Goal: Obtain resource: Download file/media

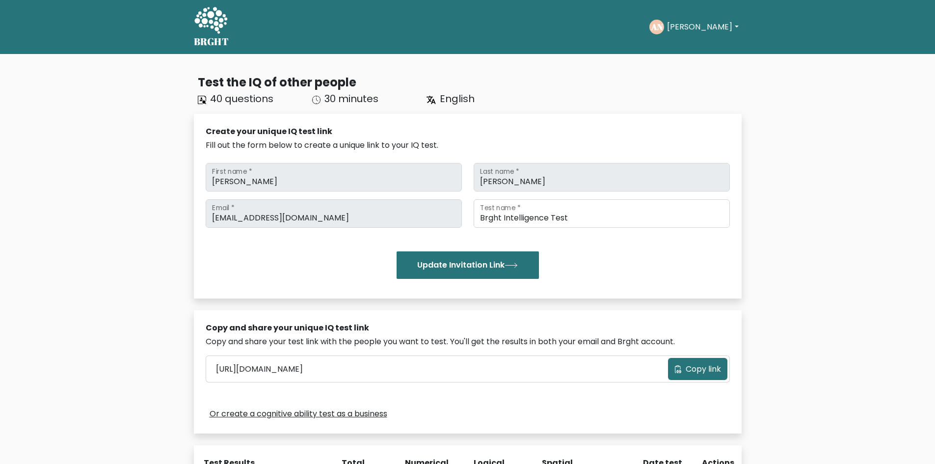
click at [702, 23] on button "[PERSON_NAME]" at bounding box center [702, 27] width 77 height 13
click at [694, 52] on link "Dashboard" at bounding box center [689, 48] width 78 height 16
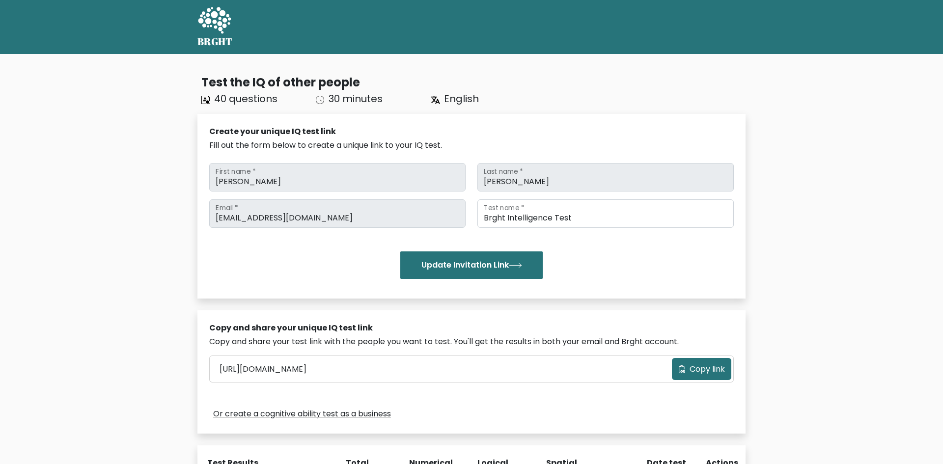
click at [698, 26] on div at bounding box center [493, 27] width 505 height 8
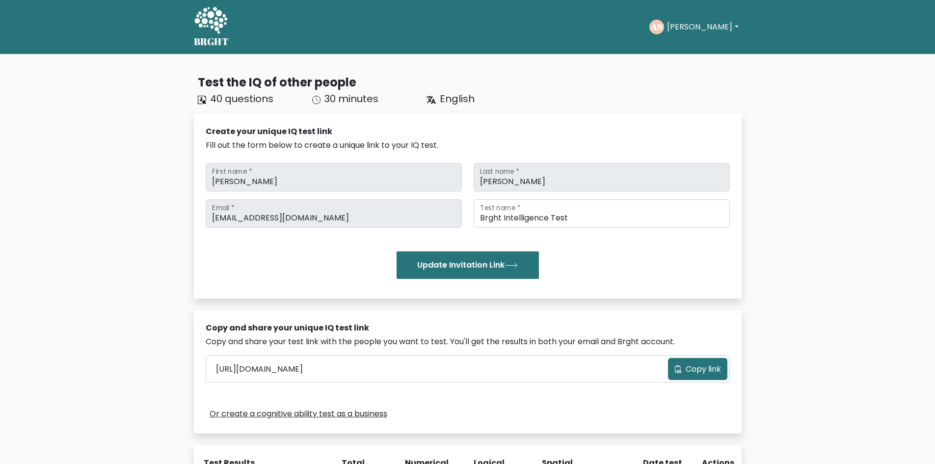
click at [697, 24] on button "[PERSON_NAME]" at bounding box center [702, 27] width 77 height 13
click at [687, 61] on link "Profile" at bounding box center [689, 63] width 78 height 16
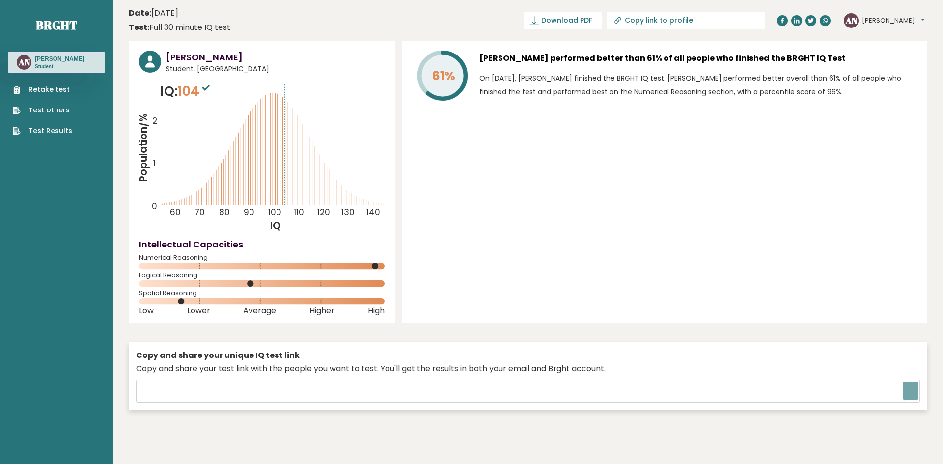
type input "[URL][DOMAIN_NAME]"
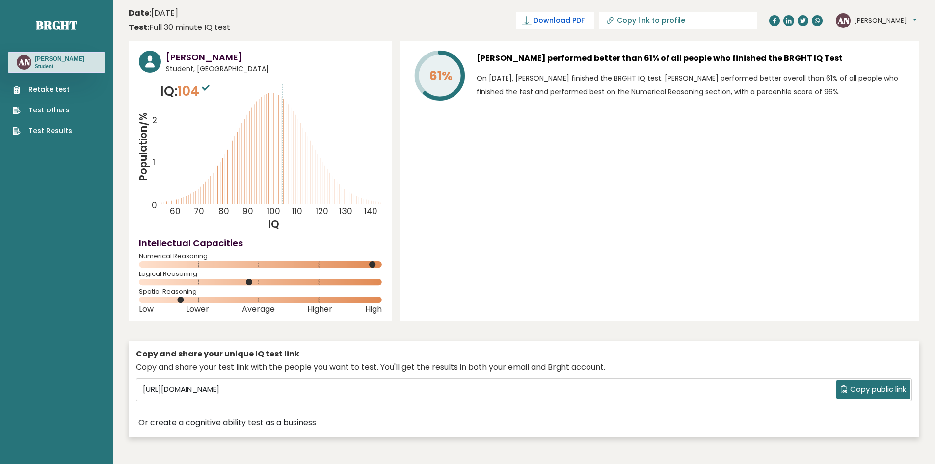
click at [585, 23] on span "Download PDF" at bounding box center [559, 20] width 51 height 10
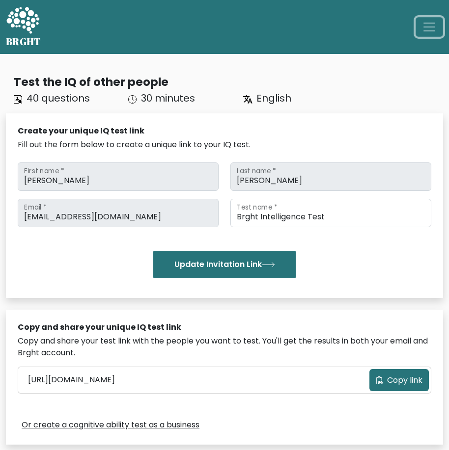
click at [423, 21] on span "Toggle navigation" at bounding box center [429, 27] width 15 height 15
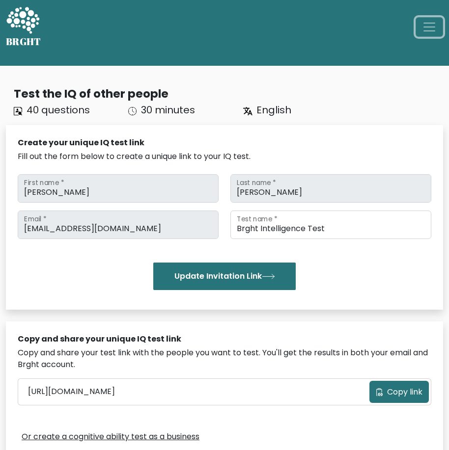
click at [437, 22] on button "Toggle navigation" at bounding box center [428, 27] width 27 height 20
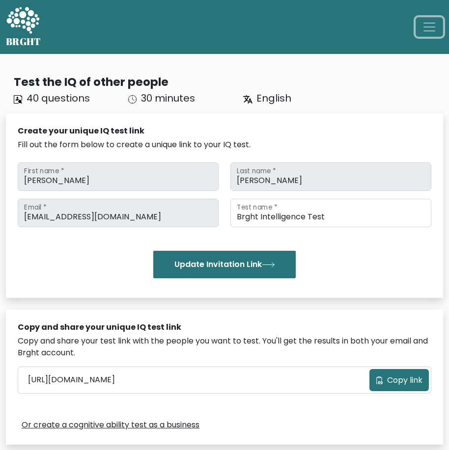
click at [437, 22] on button "Toggle navigation" at bounding box center [428, 27] width 27 height 20
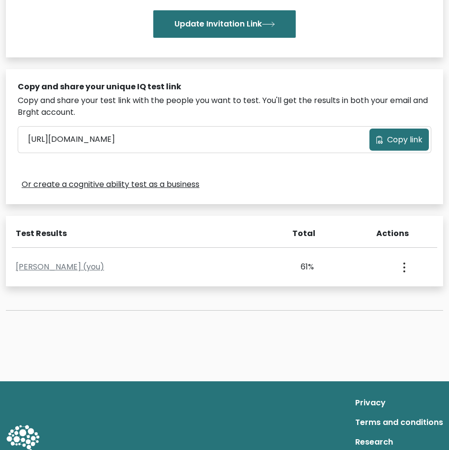
scroll to position [295, 0]
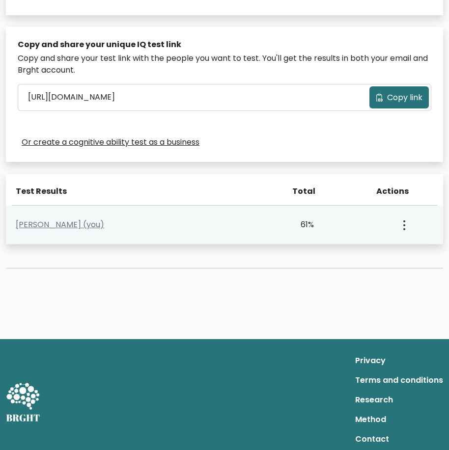
click at [397, 230] on div "View Profile" at bounding box center [403, 225] width 60 height 30
click at [403, 228] on button "button" at bounding box center [403, 225] width 8 height 30
click at [390, 248] on link "View Profile" at bounding box center [368, 254] width 78 height 16
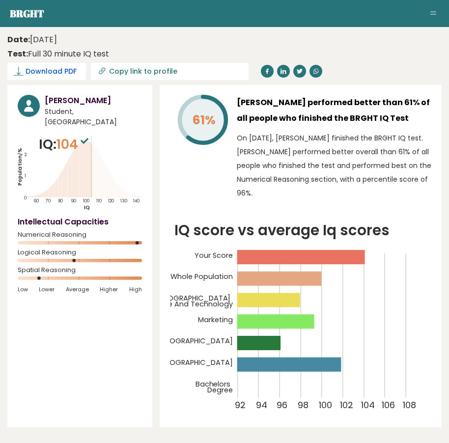
click at [62, 70] on span "Download PDF" at bounding box center [51, 71] width 51 height 10
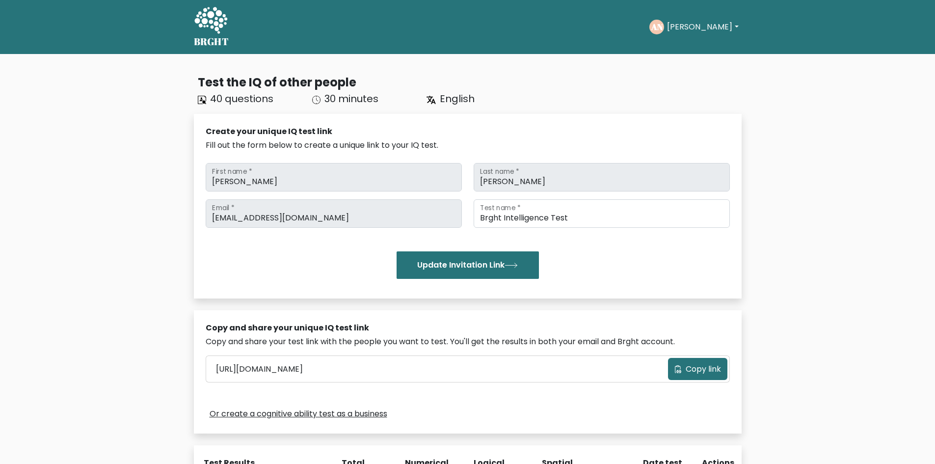
click at [704, 22] on button "[PERSON_NAME]" at bounding box center [702, 27] width 77 height 13
click at [689, 67] on link "Profile" at bounding box center [689, 63] width 78 height 16
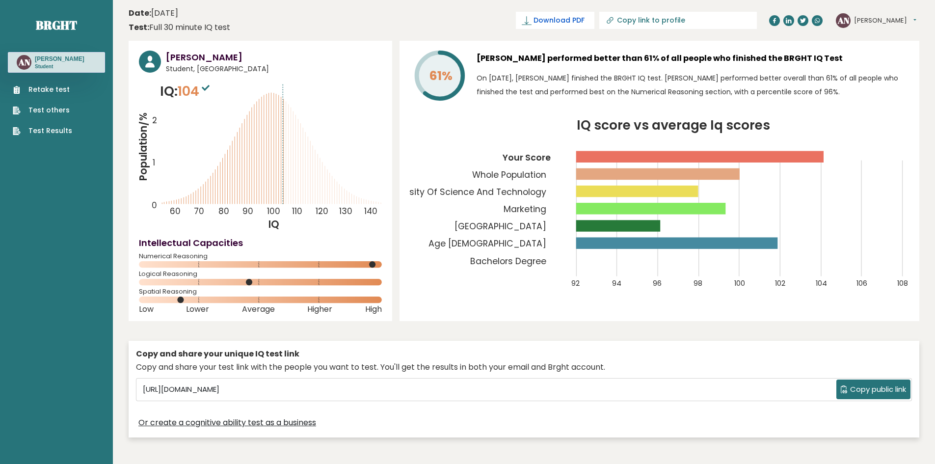
click at [585, 19] on span "Download PDF" at bounding box center [559, 20] width 51 height 10
